Goal: Transaction & Acquisition: Purchase product/service

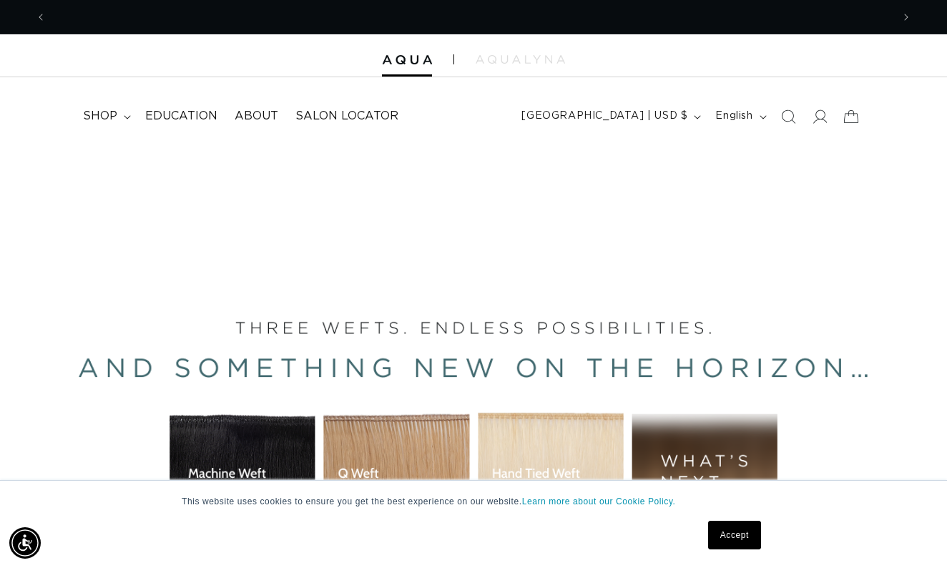
scroll to position [0, 1690]
click at [125, 115] on icon at bounding box center [127, 117] width 7 height 4
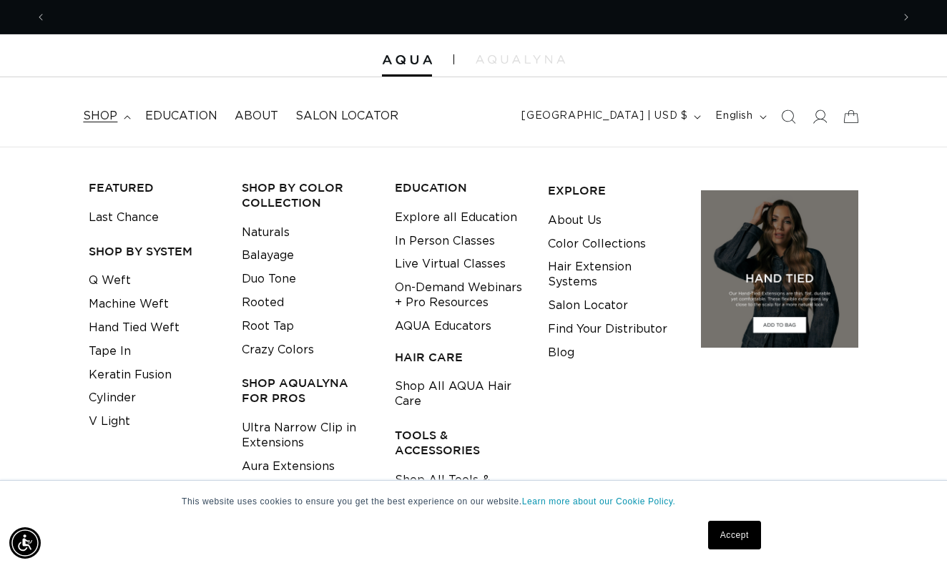
scroll to position [0, 0]
click at [791, 77] on header "FEATURED Last Chance SHOP BY SYSTEM Q Weft Hand Tied Weft Machine Weft Tape In …" at bounding box center [473, 111] width 947 height 69
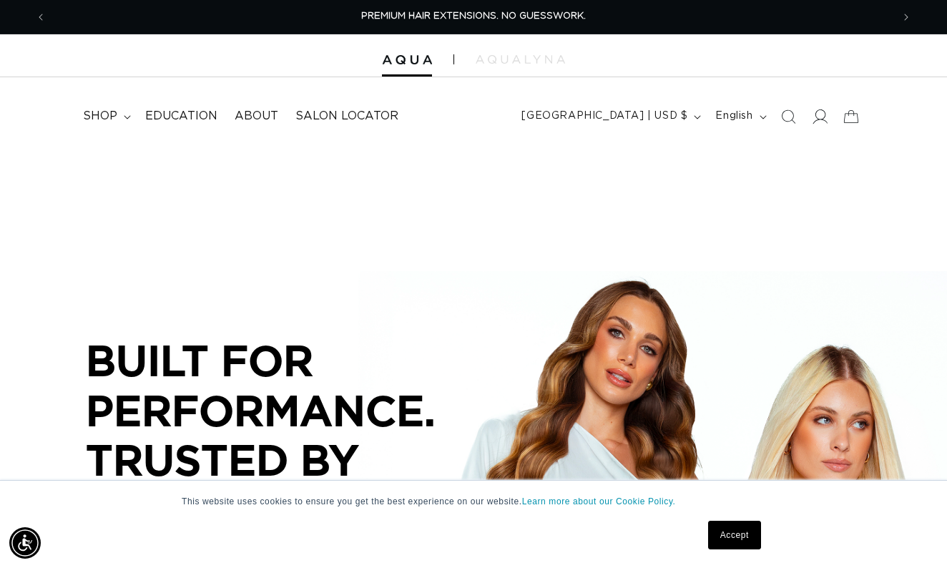
click at [818, 114] on icon at bounding box center [819, 116] width 15 height 15
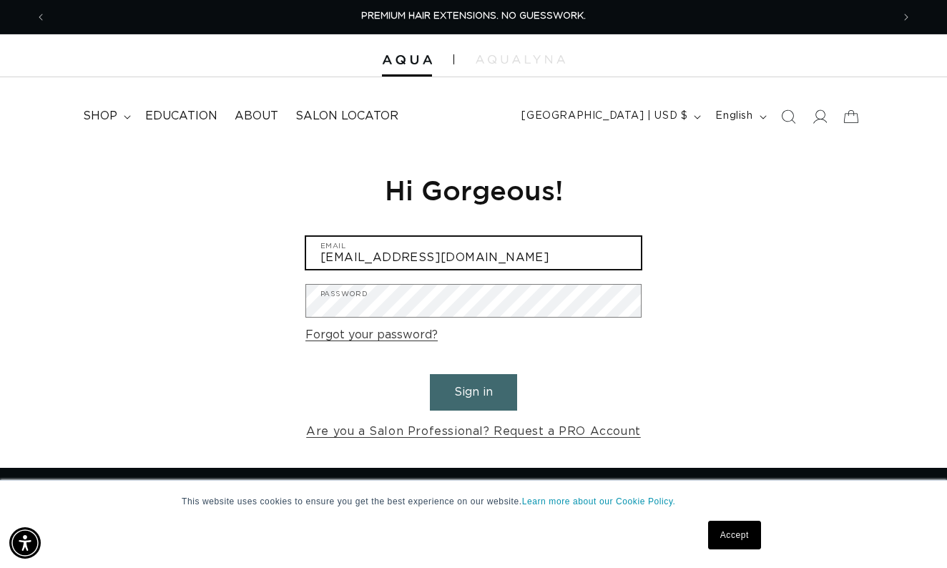
type input "ahhthespa19@gmail.com"
click at [473, 390] on button "Sign in" at bounding box center [473, 392] width 87 height 36
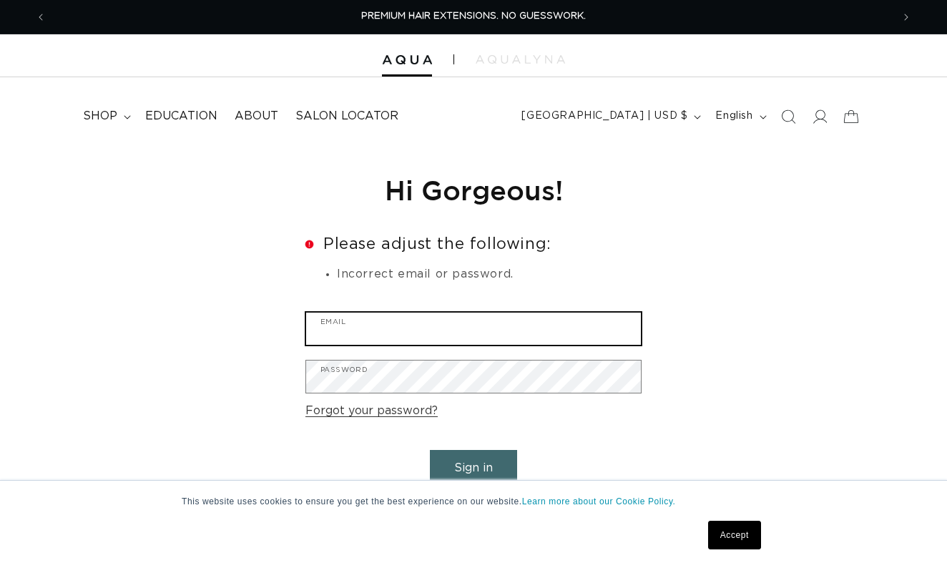
click at [392, 335] on input "Email" at bounding box center [473, 328] width 335 height 32
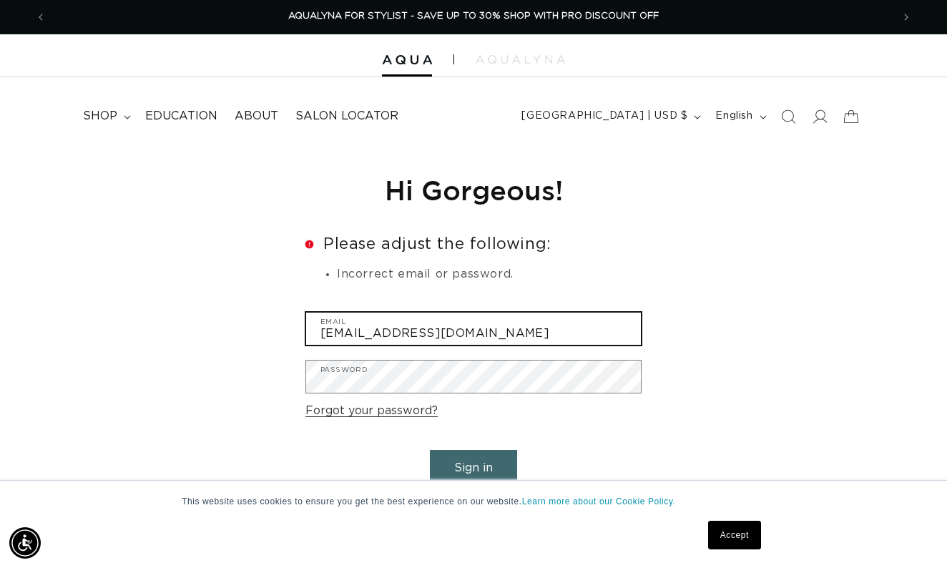
type input "[EMAIL_ADDRESS][DOMAIN_NAME]"
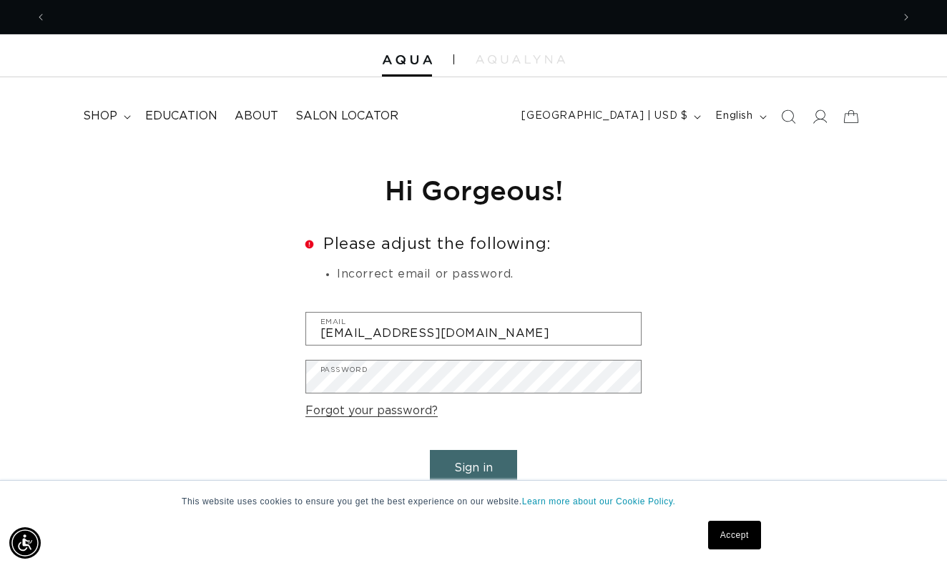
scroll to position [0, 0]
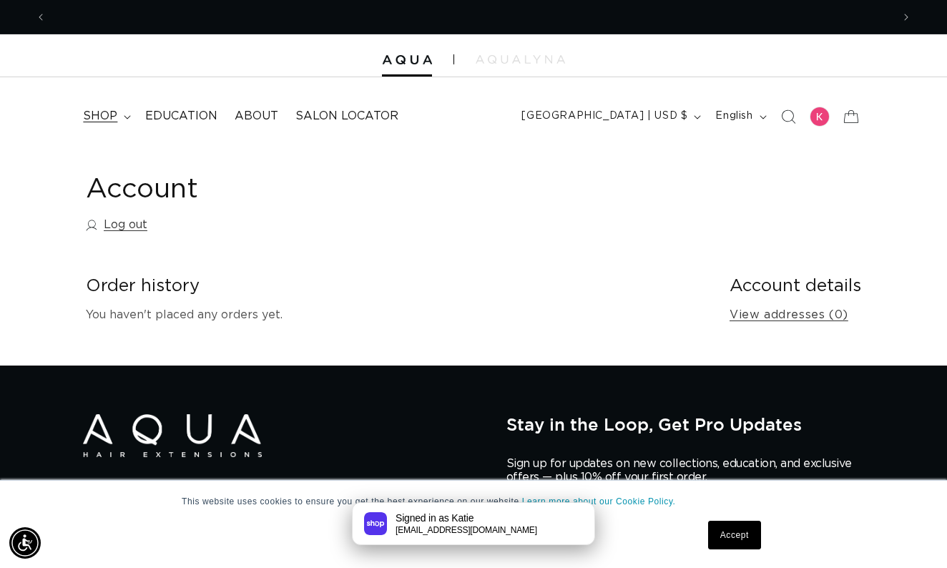
scroll to position [0, 845]
click at [126, 117] on icon at bounding box center [127, 117] width 7 height 4
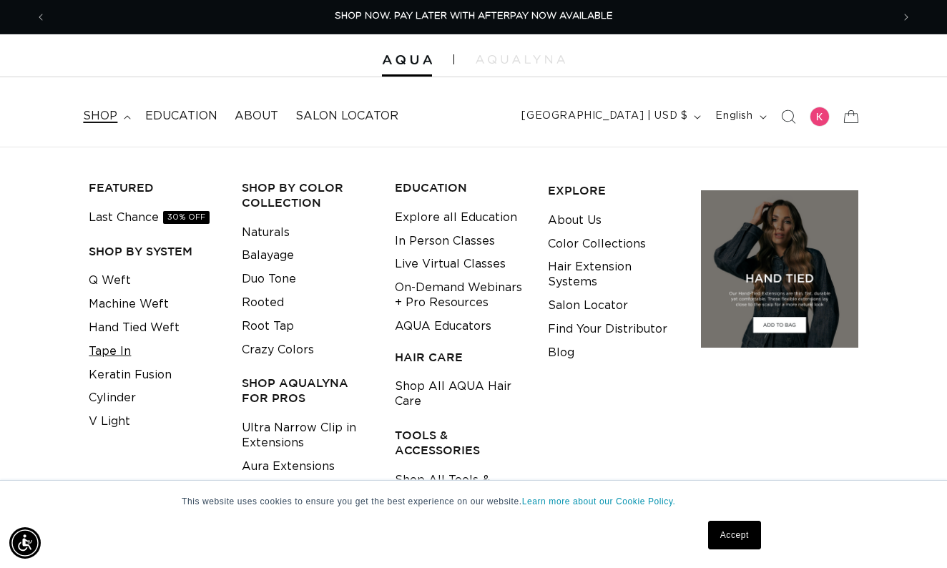
click at [114, 348] on link "Tape In" at bounding box center [110, 352] width 42 height 24
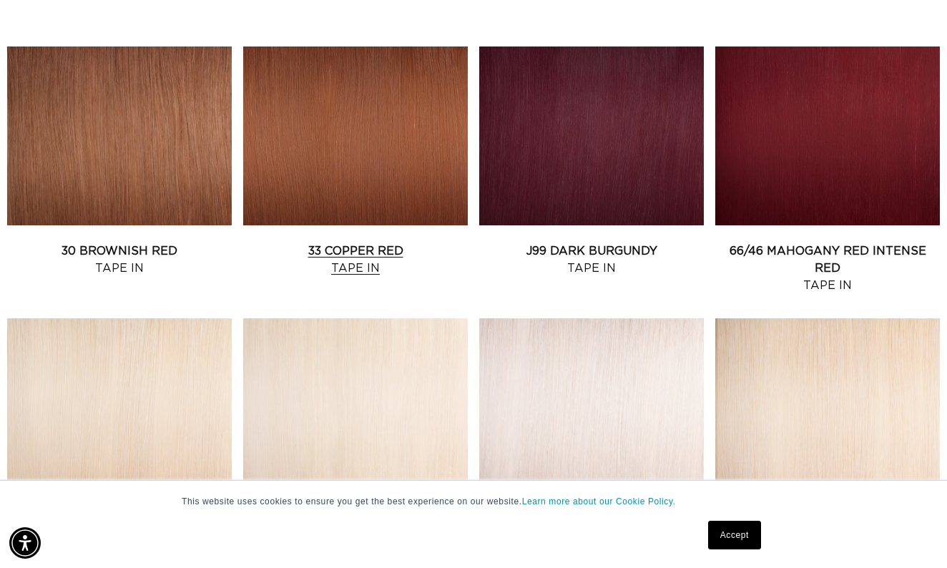
scroll to position [1437, 0]
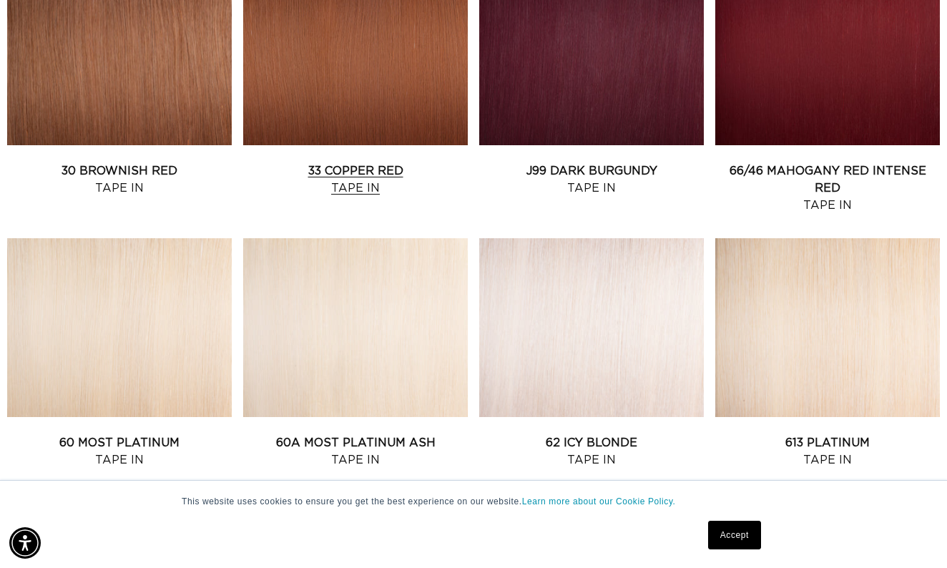
click at [354, 170] on link "33 Copper Red Tape In" at bounding box center [355, 179] width 225 height 34
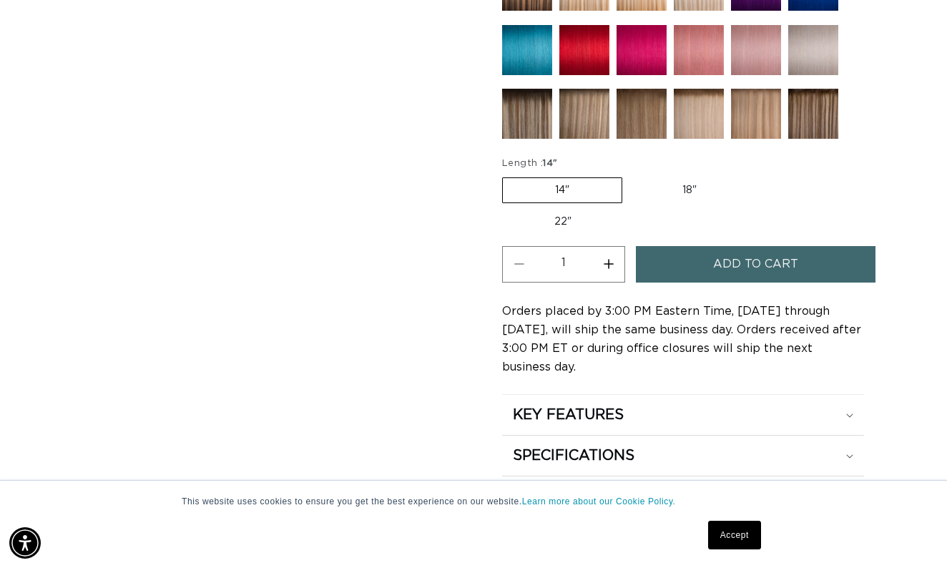
click at [561, 215] on label "22" Variant sold out or unavailable" at bounding box center [563, 222] width 122 height 24
click at [756, 175] on input "22" Variant sold out or unavailable" at bounding box center [756, 174] width 1 height 1
radio input "true"
click at [628, 174] on input "18" Variant sold out or unavailable" at bounding box center [628, 174] width 1 height 1
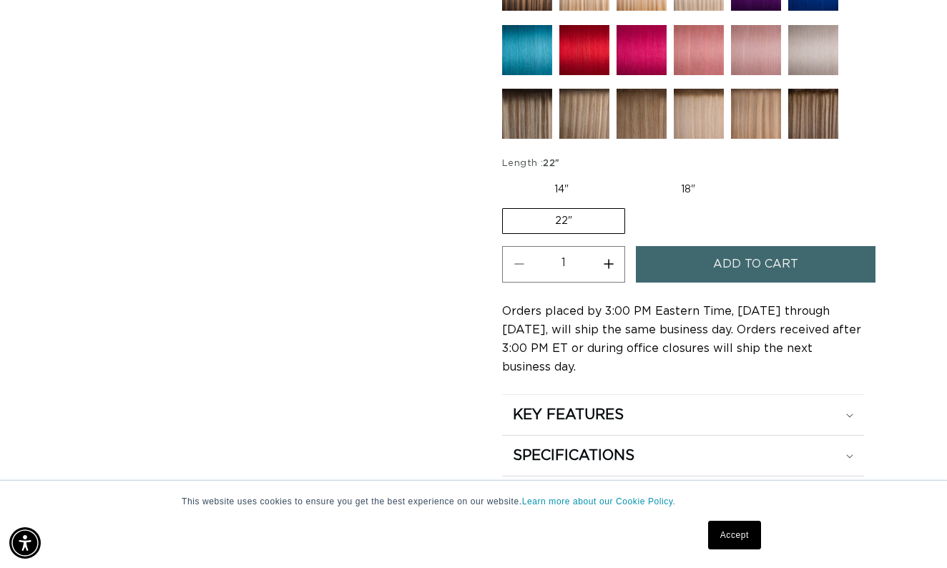
radio input "true"
click at [756, 174] on input "22" Variant sold out or unavailable" at bounding box center [756, 174] width 1 height 1
radio input "true"
click at [832, 192] on fieldset "Length : 22" 14" Variant sold out or unavailable 18" Variant sold out or unavai…" at bounding box center [683, 196] width 362 height 79
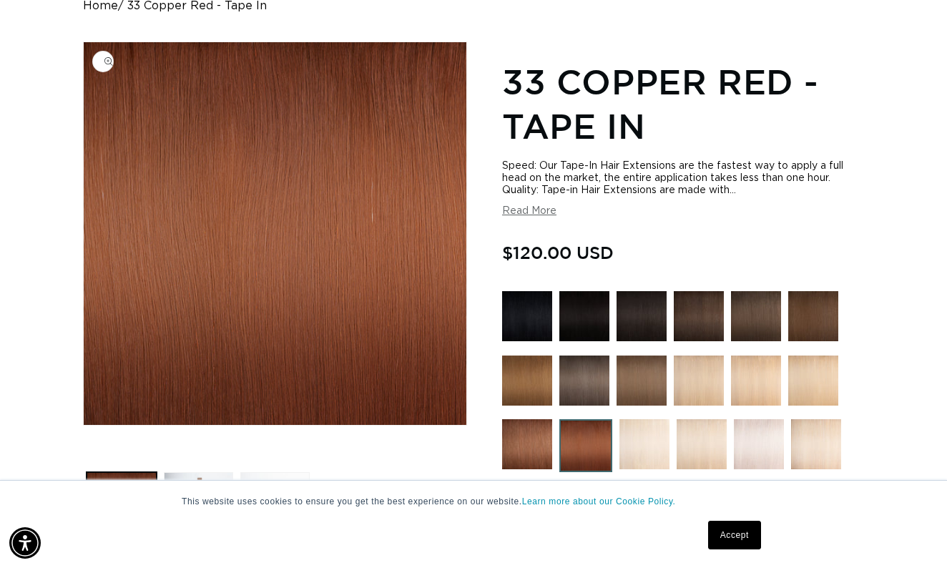
click at [284, 275] on img "Gallery Viewer" at bounding box center [275, 233] width 383 height 383
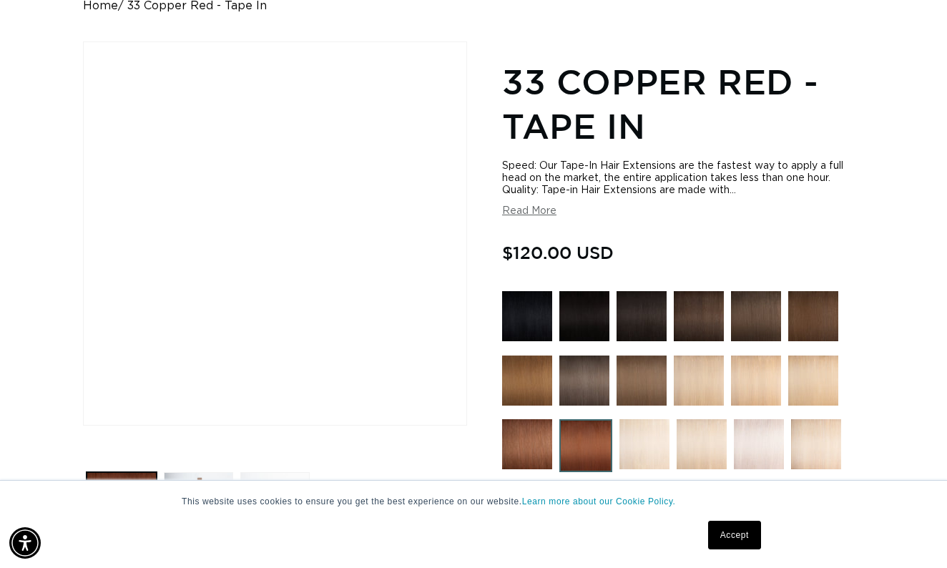
scroll to position [0, 0]
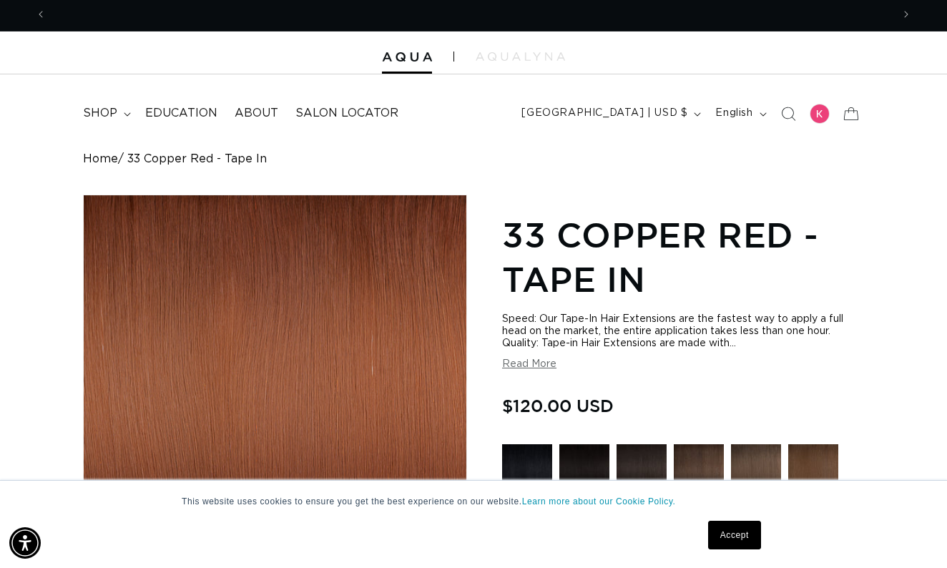
scroll to position [0, 0]
